Goal: Transaction & Acquisition: Purchase product/service

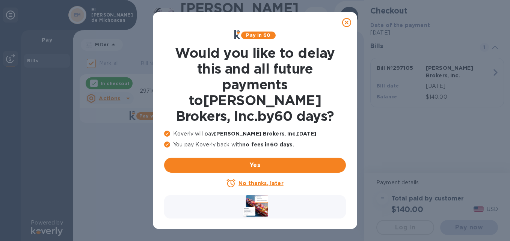
checkbox input "false"
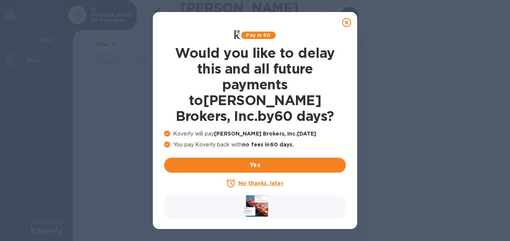
click at [345, 23] on icon at bounding box center [346, 22] width 9 height 9
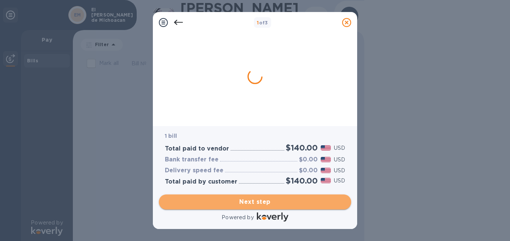
click at [275, 203] on span "Next step" at bounding box center [255, 202] width 180 height 9
click at [273, 201] on span "Next step" at bounding box center [255, 202] width 180 height 9
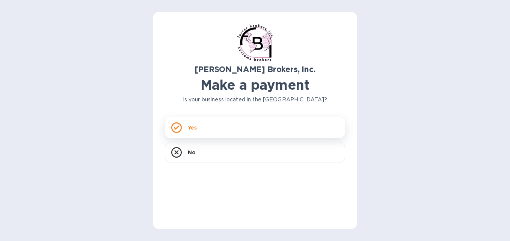
click at [288, 127] on div "Yes" at bounding box center [255, 127] width 180 height 21
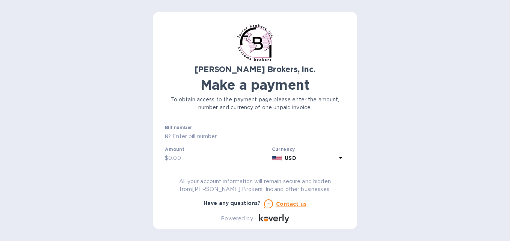
click at [250, 142] on input "text" at bounding box center [258, 136] width 174 height 11
type input "297105"
type input "140"
type input "EL RINCON DE MICHOACAN"
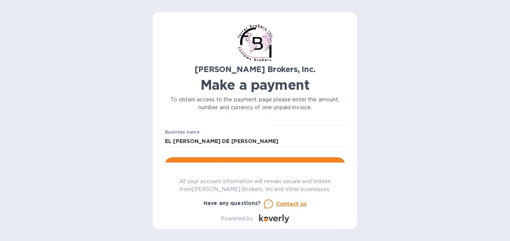
scroll to position [76, 0]
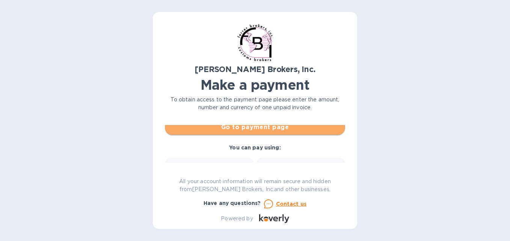
click at [287, 133] on button "Go to payment page" at bounding box center [255, 127] width 180 height 15
